Goal: Task Accomplishment & Management: Manage account settings

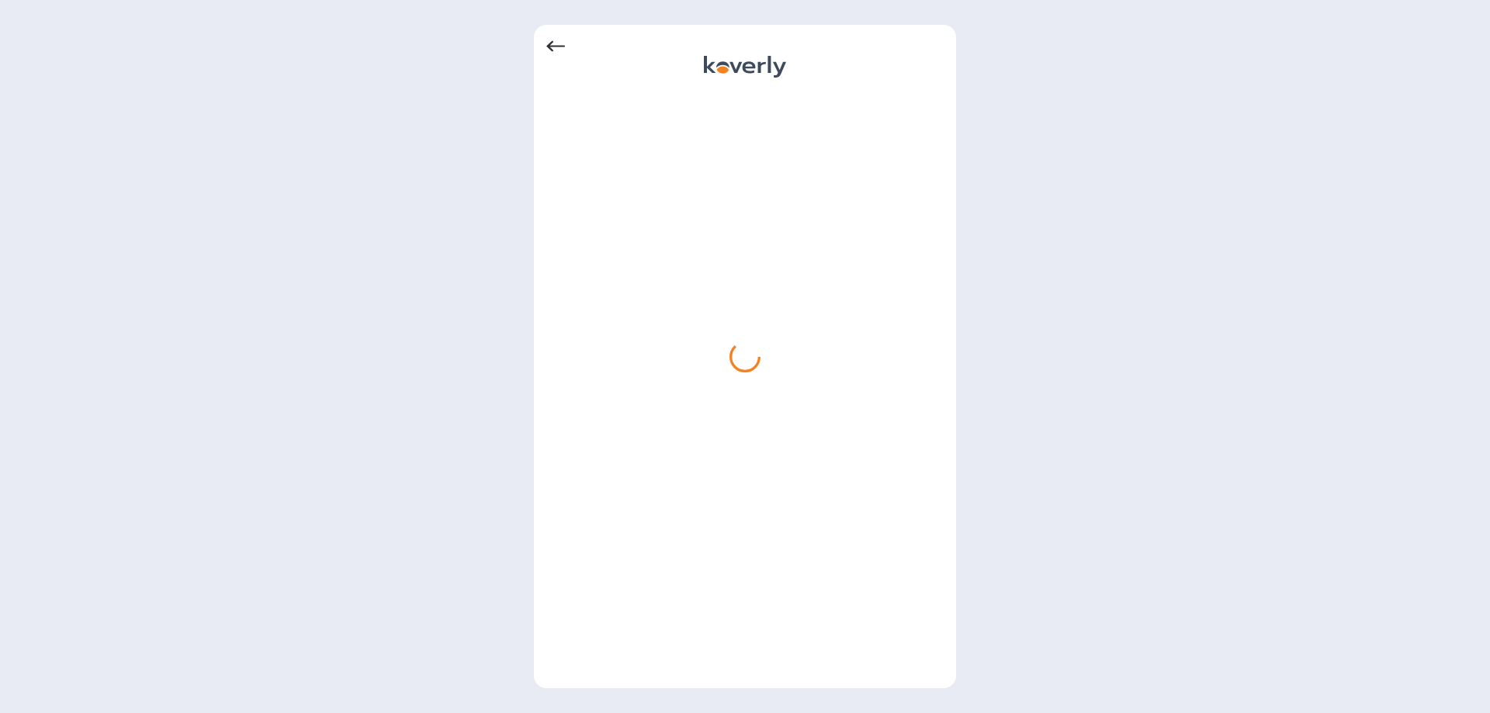
drag, startPoint x: 533, startPoint y: 257, endPoint x: 542, endPoint y: 40, distance: 216.7
click at [542, 40] on div at bounding box center [745, 356] width 422 height 663
click at [552, 43] on icon at bounding box center [555, 46] width 19 height 11
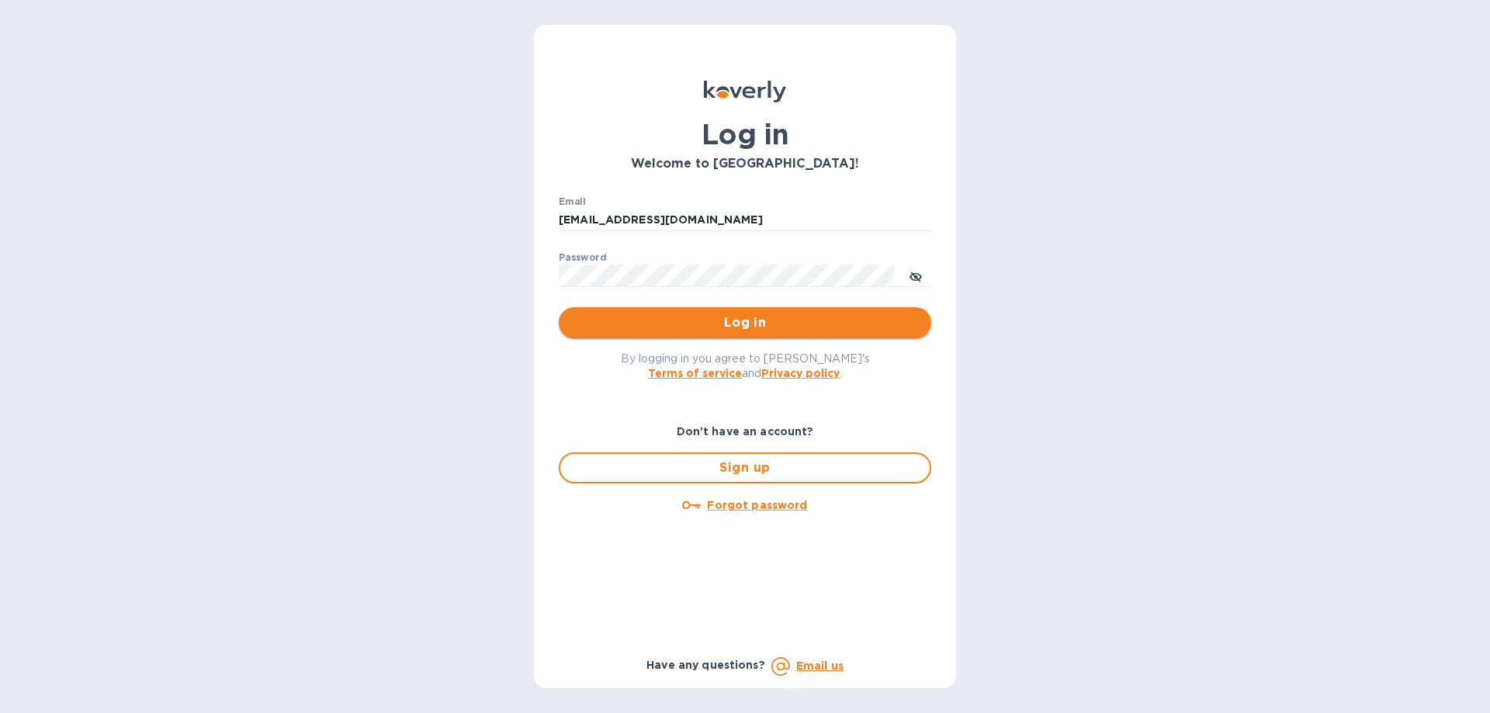
click at [651, 334] on button "Log in" at bounding box center [745, 322] width 372 height 31
